Goal: Use online tool/utility: Utilize a website feature to perform a specific function

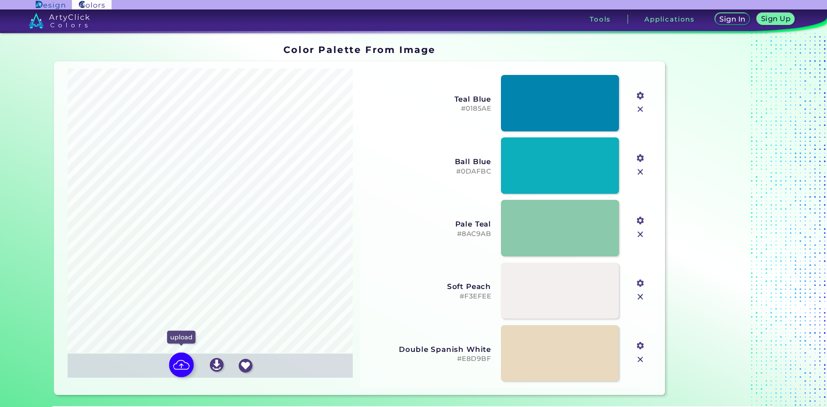
click at [181, 369] on img at bounding box center [181, 364] width 25 height 25
click at [0, 0] on input "file" at bounding box center [0, 0] width 0 height 0
type input "#3e3c38"
type input "#797b73"
type input "#979791"
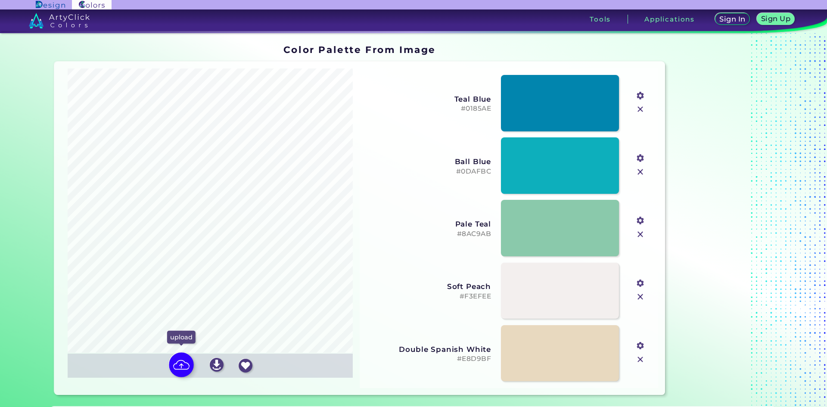
type input "#b7b9c4"
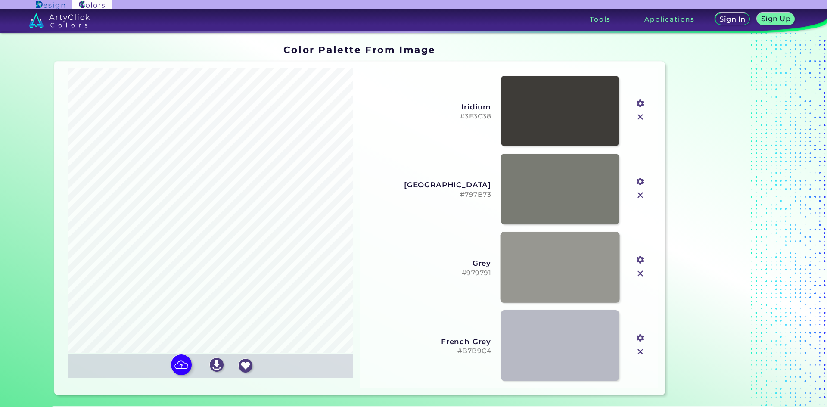
click at [555, 276] on link at bounding box center [560, 267] width 119 height 71
click at [545, 344] on link at bounding box center [560, 345] width 119 height 71
click at [562, 269] on link at bounding box center [560, 267] width 119 height 71
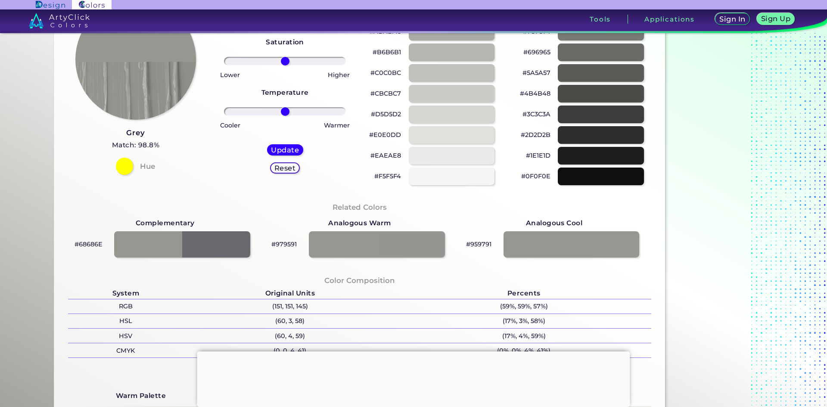
scroll to position [230, 0]
